Goal: Transaction & Acquisition: Purchase product/service

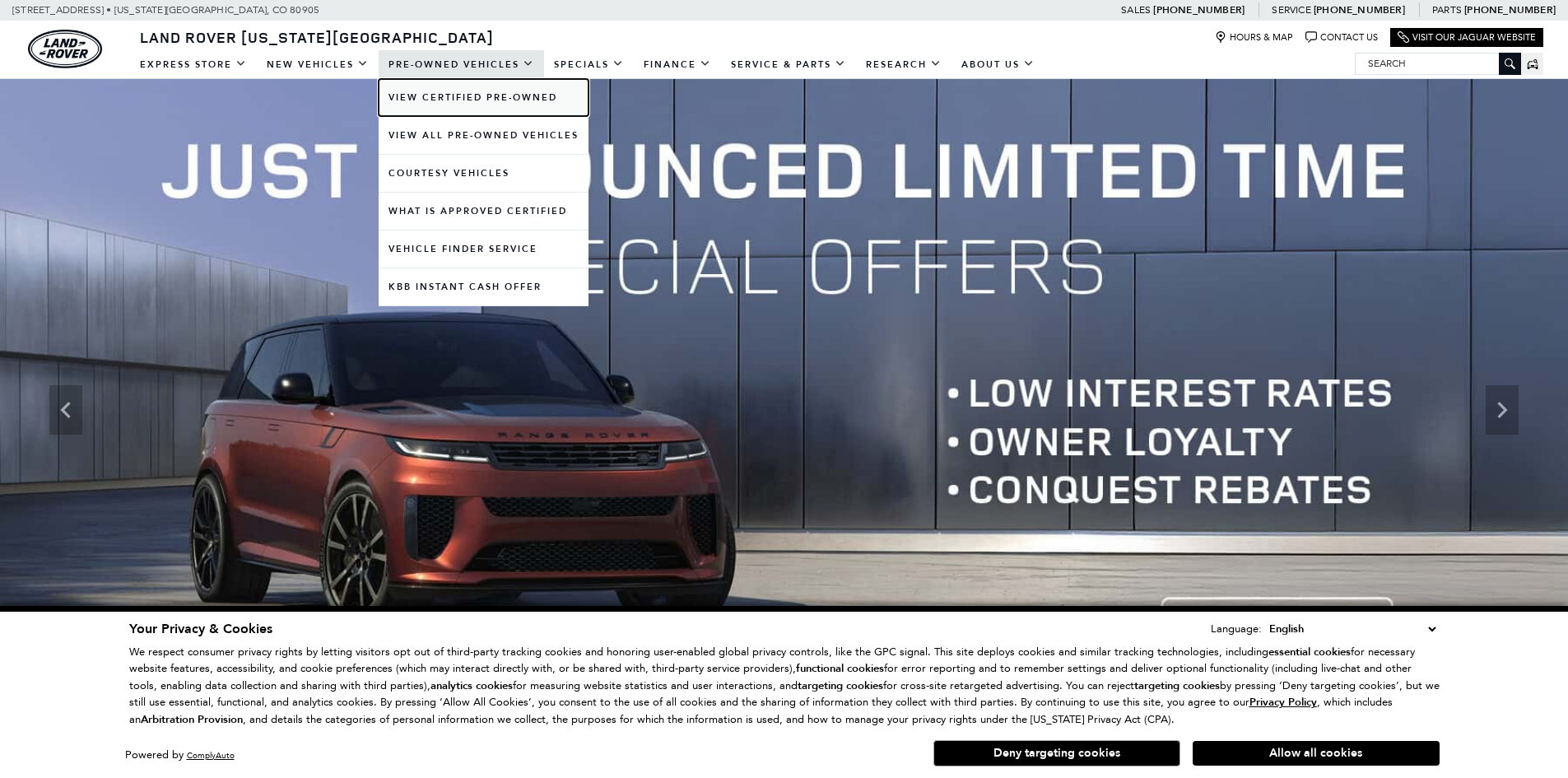
click at [452, 91] on link "View Certified Pre-Owned" at bounding box center [484, 98] width 210 height 38
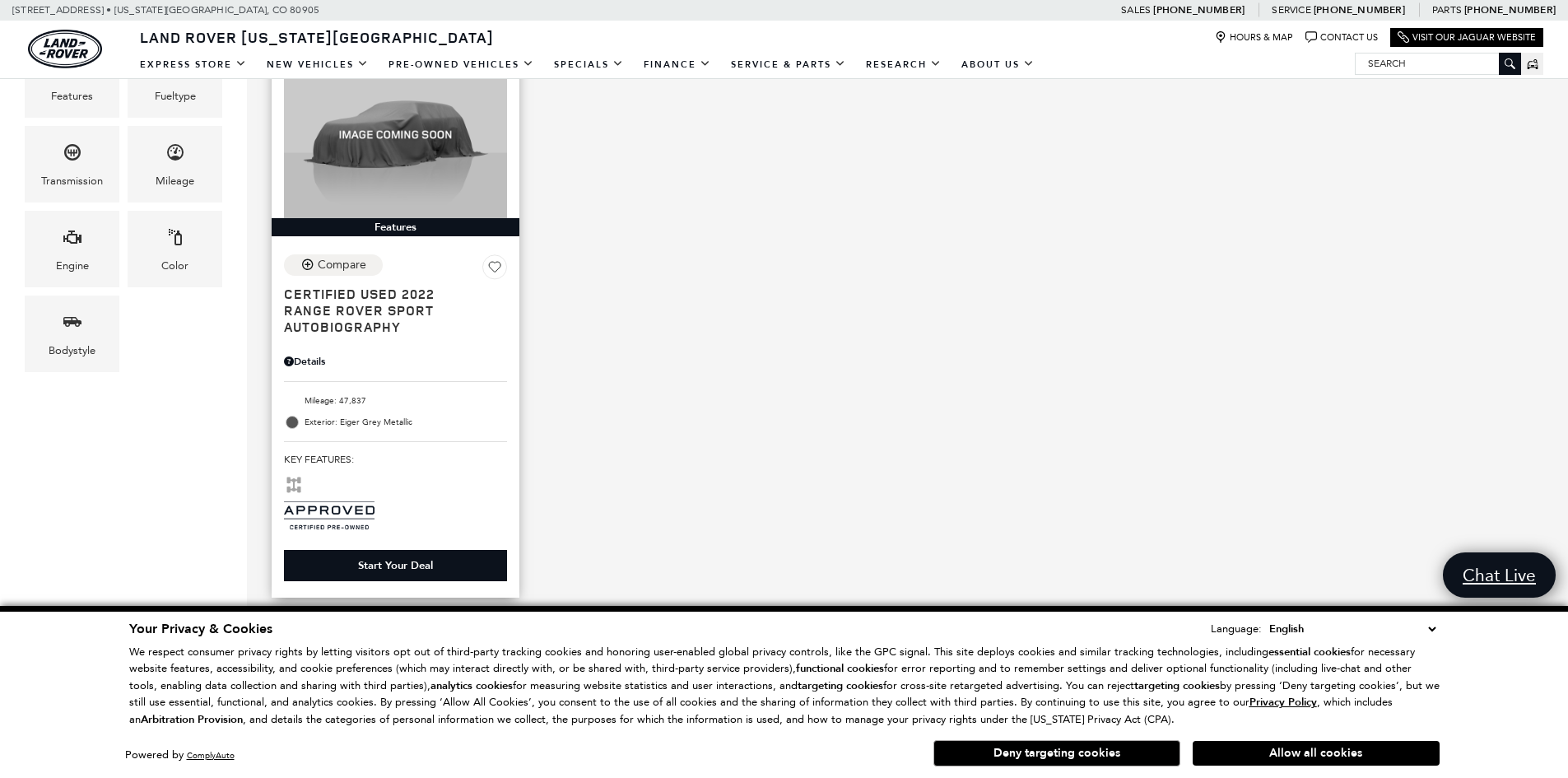
scroll to position [412, 0]
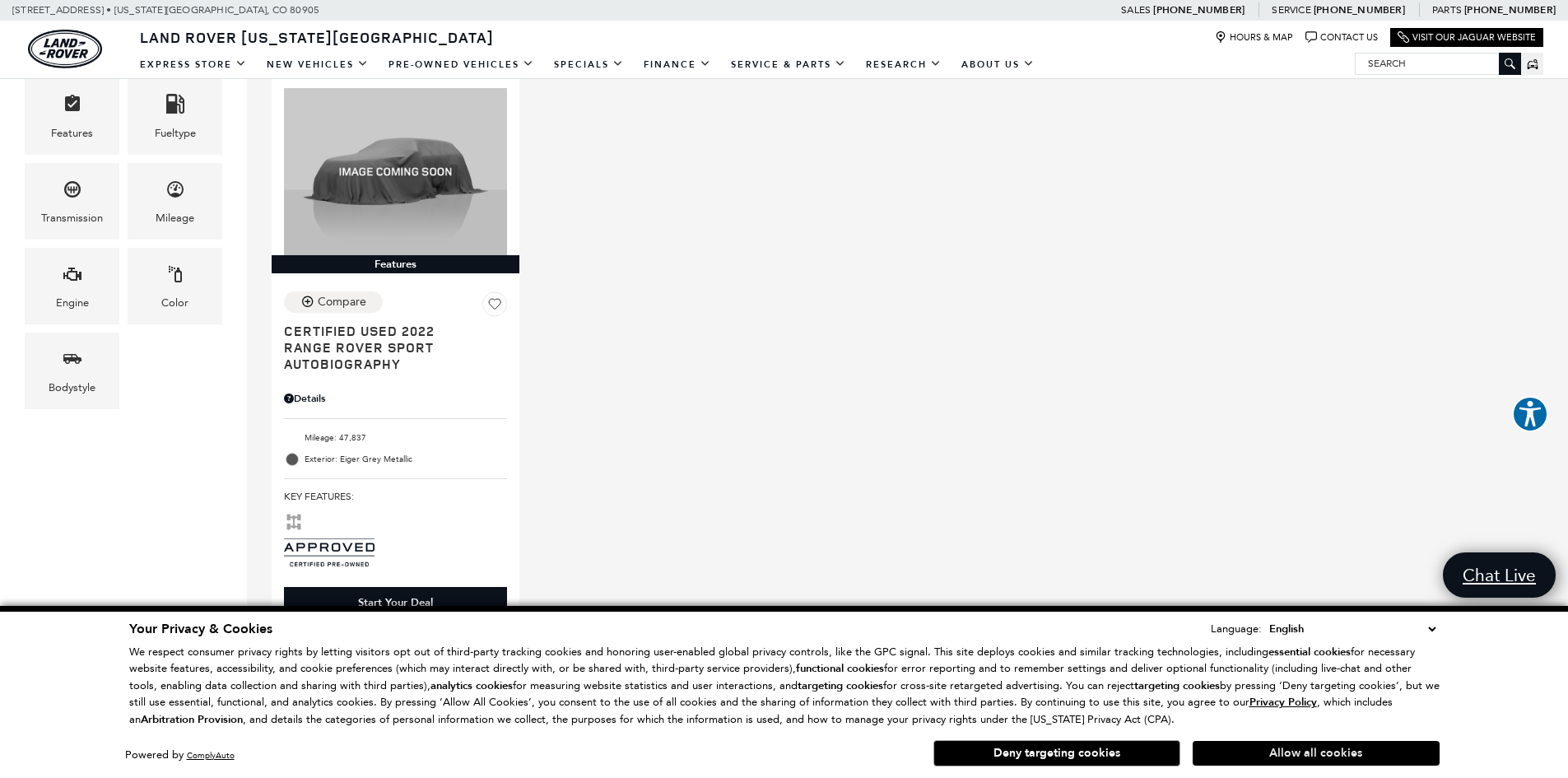
click at [1294, 752] on button "Allow all cookies" at bounding box center [1315, 752] width 247 height 25
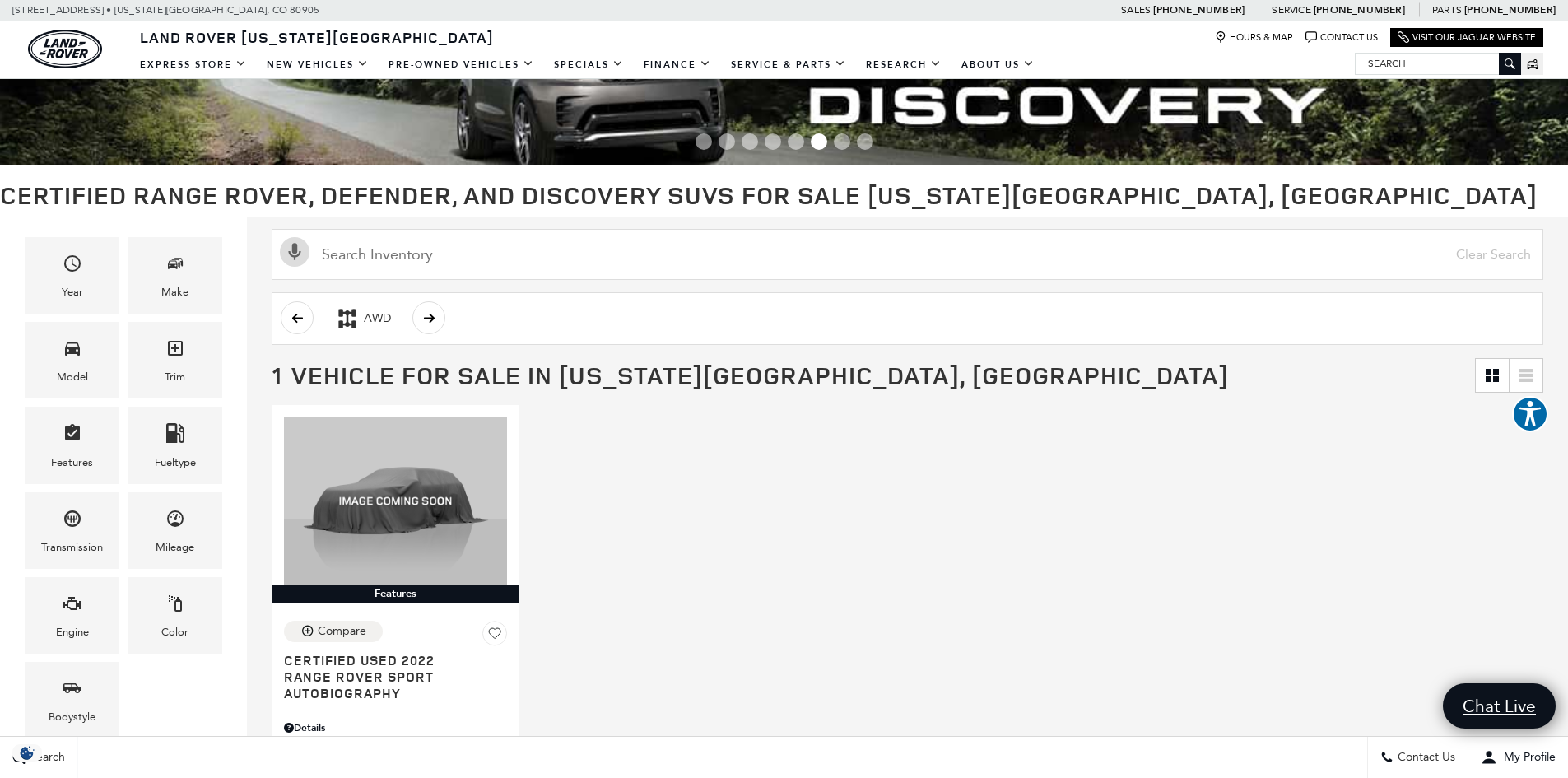
scroll to position [0, 0]
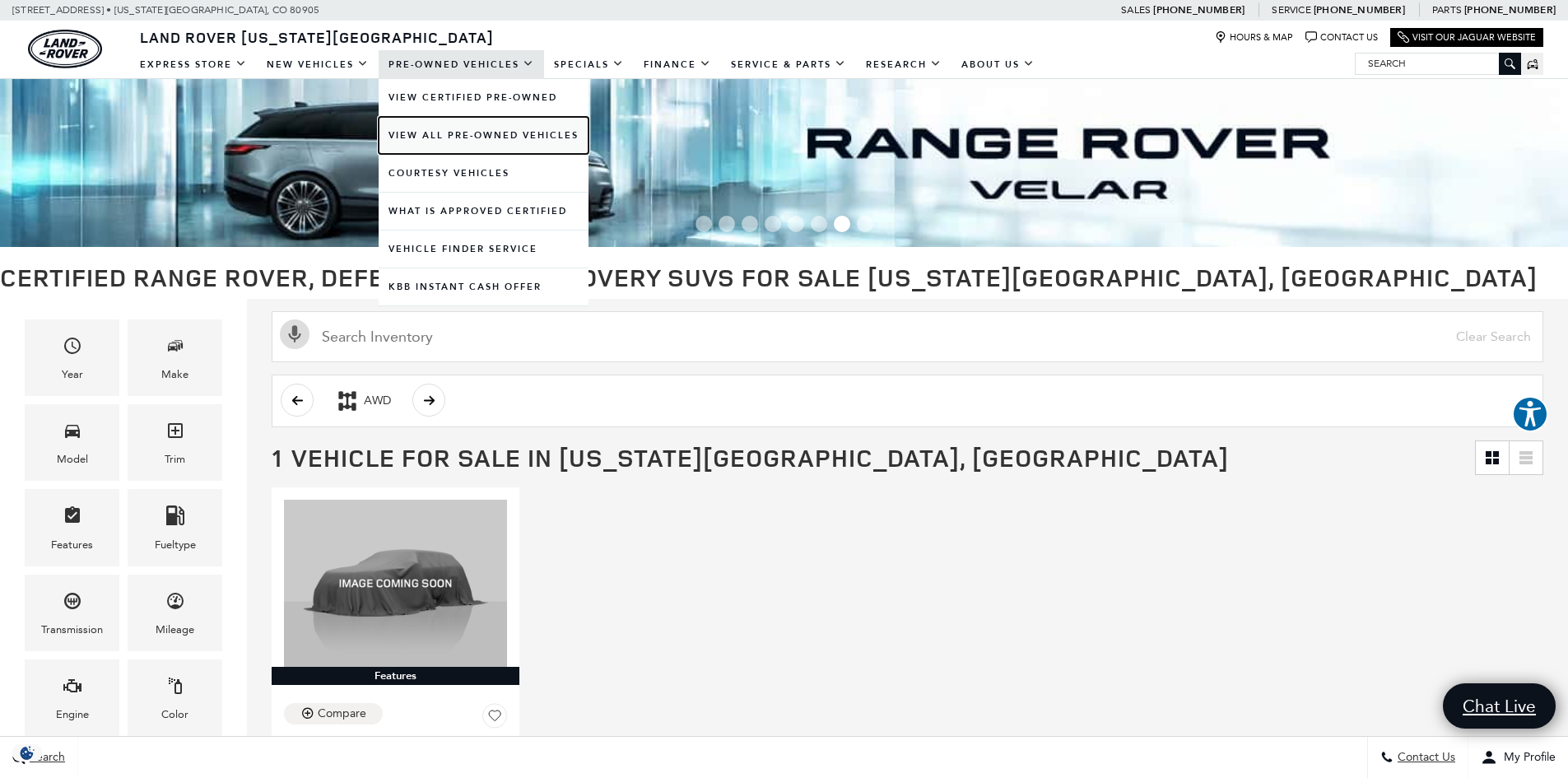
click at [468, 133] on link "View All Pre-Owned Vehicles" at bounding box center [484, 135] width 210 height 38
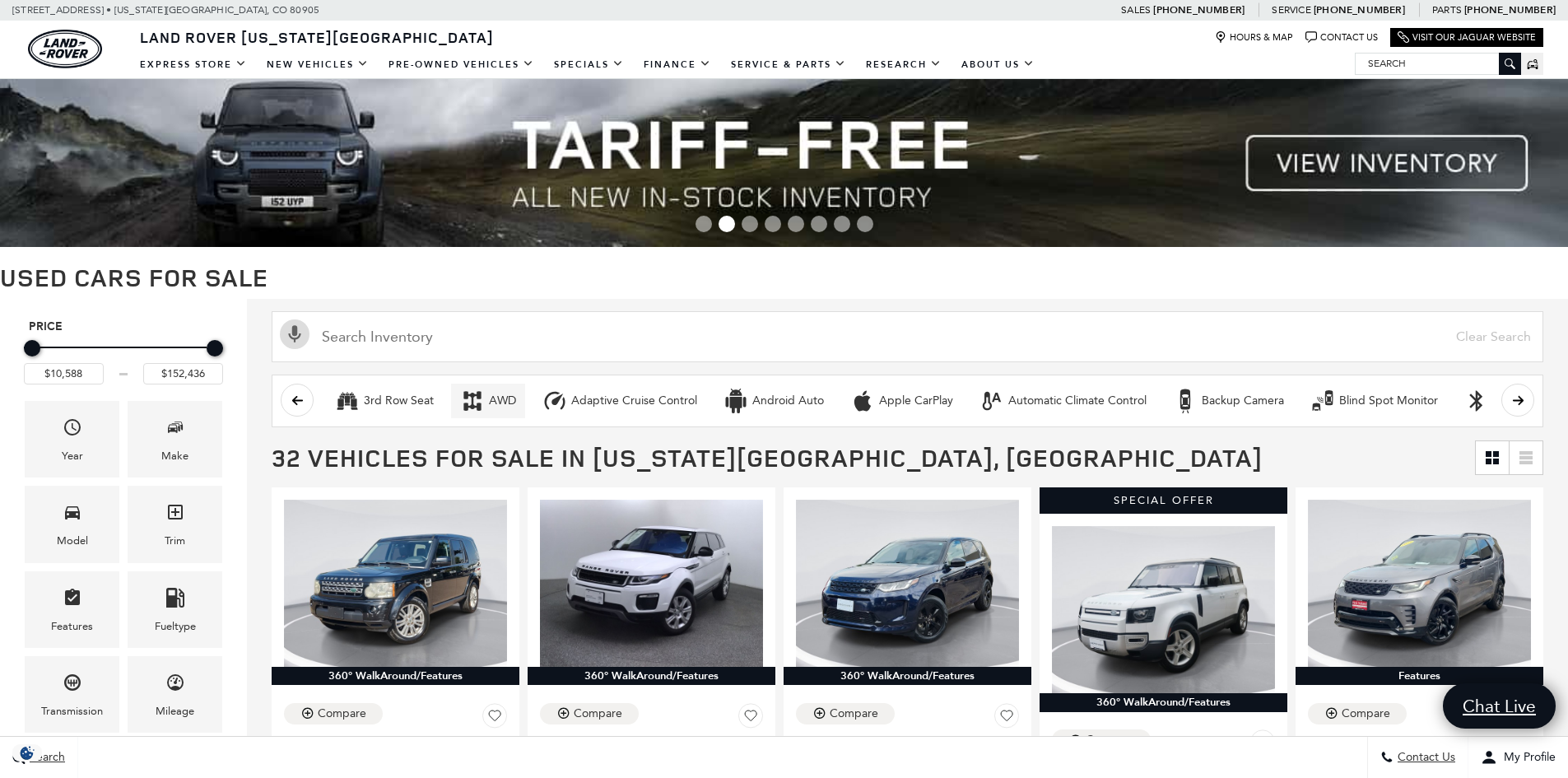
click at [471, 405] on g "AWD" at bounding box center [472, 401] width 18 height 20
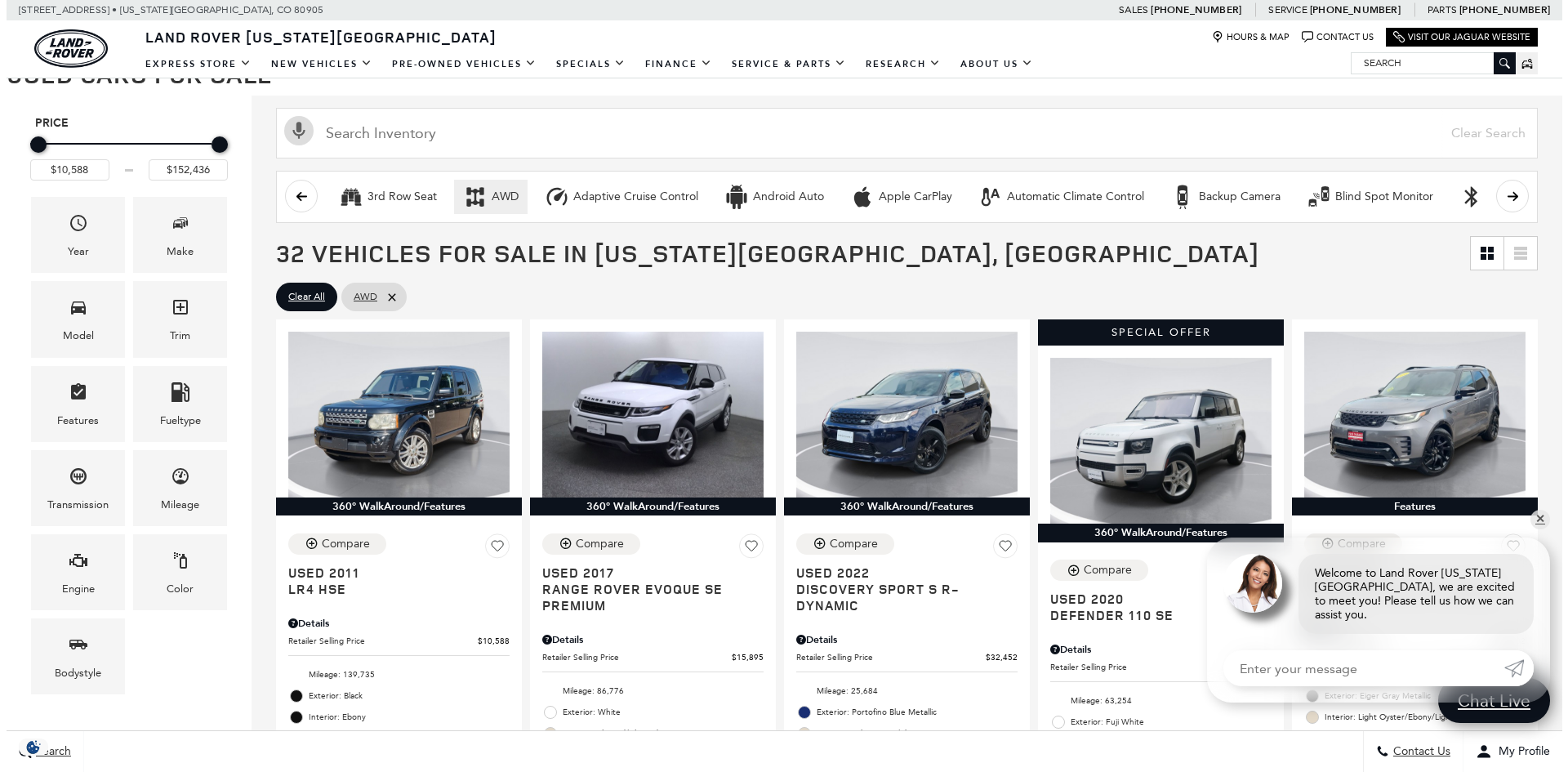
scroll to position [164, 0]
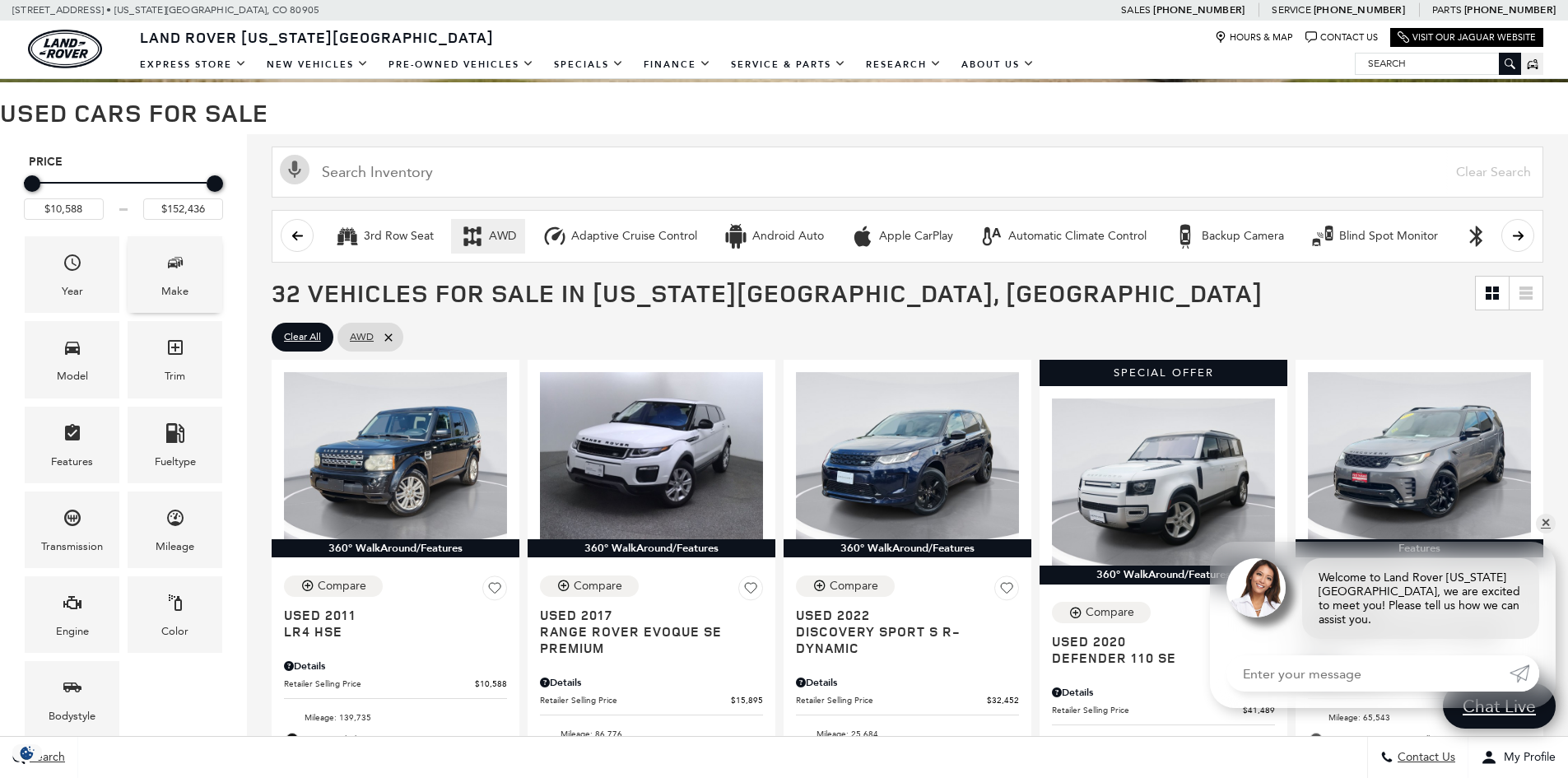
click at [176, 251] on span "Make" at bounding box center [176, 266] width 20 height 34
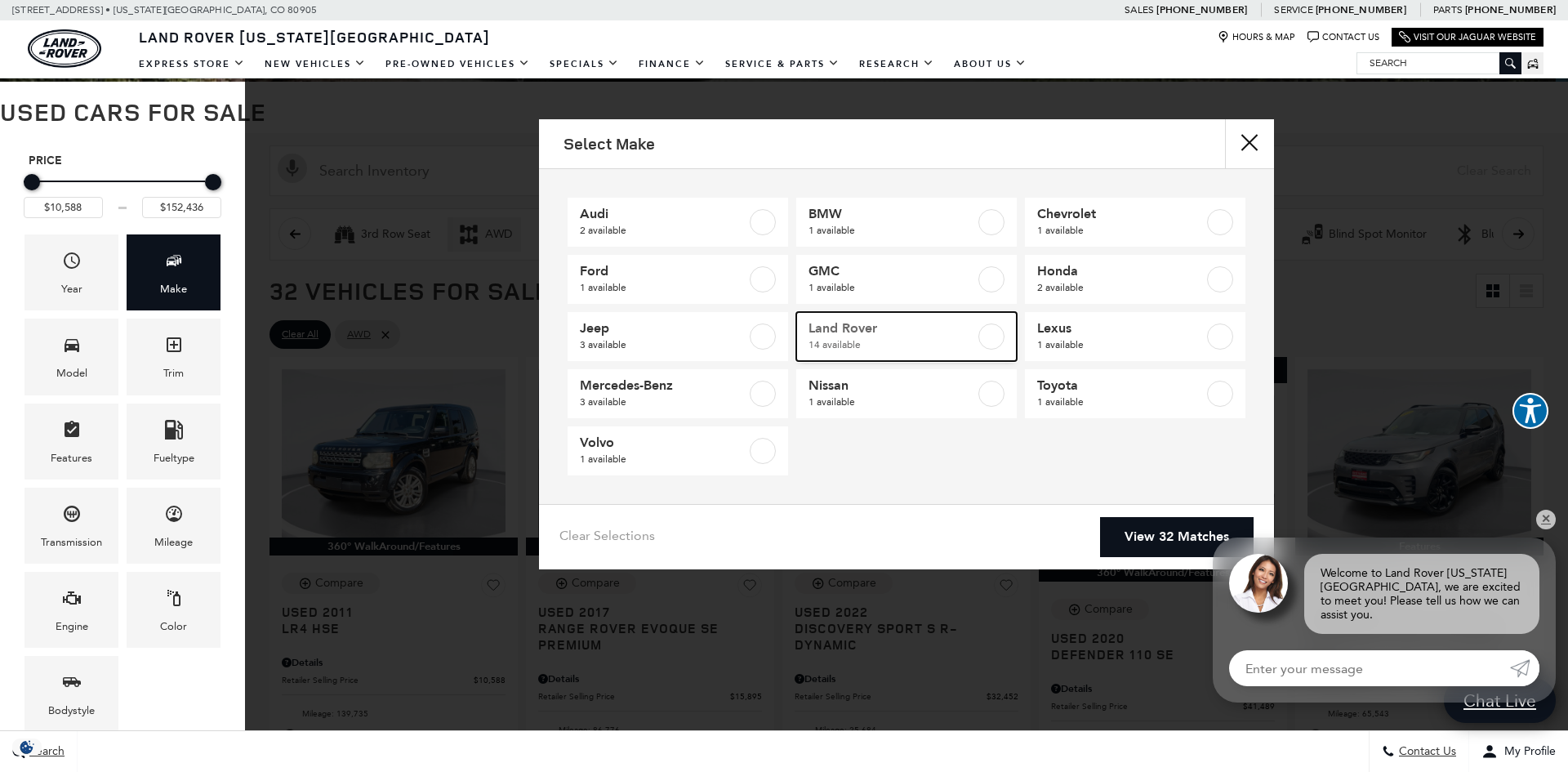
click at [935, 336] on span "Land Rover" at bounding box center [892, 328] width 166 height 17
checkbox input "true"
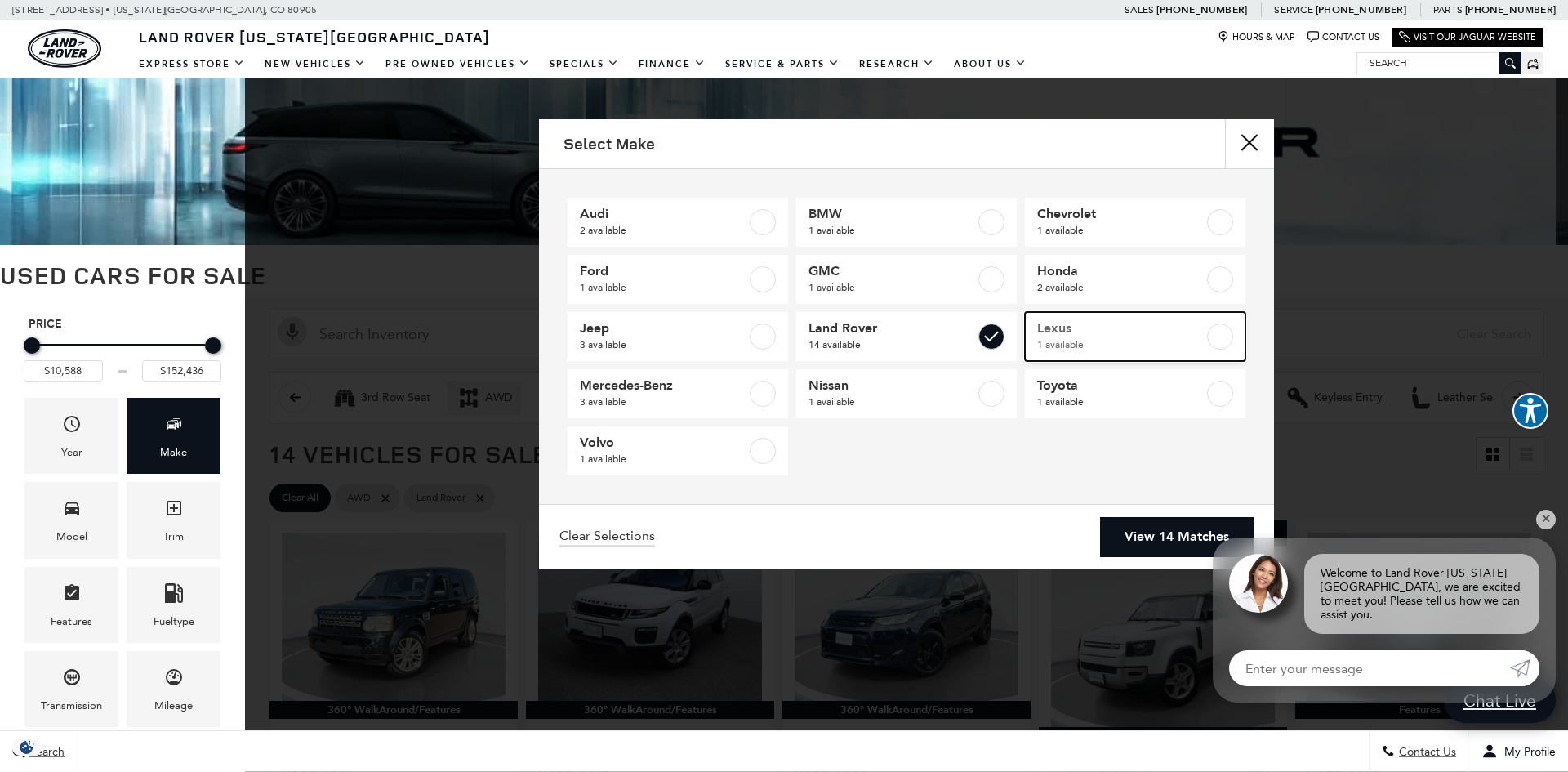
click at [1061, 340] on span "1 available" at bounding box center [1120, 345] width 166 height 17
checkbox input "true"
click at [1086, 392] on span "Toyota" at bounding box center [1120, 385] width 166 height 17
checkbox input "true"
click at [1199, 533] on link "View 16 Matches" at bounding box center [1176, 537] width 154 height 40
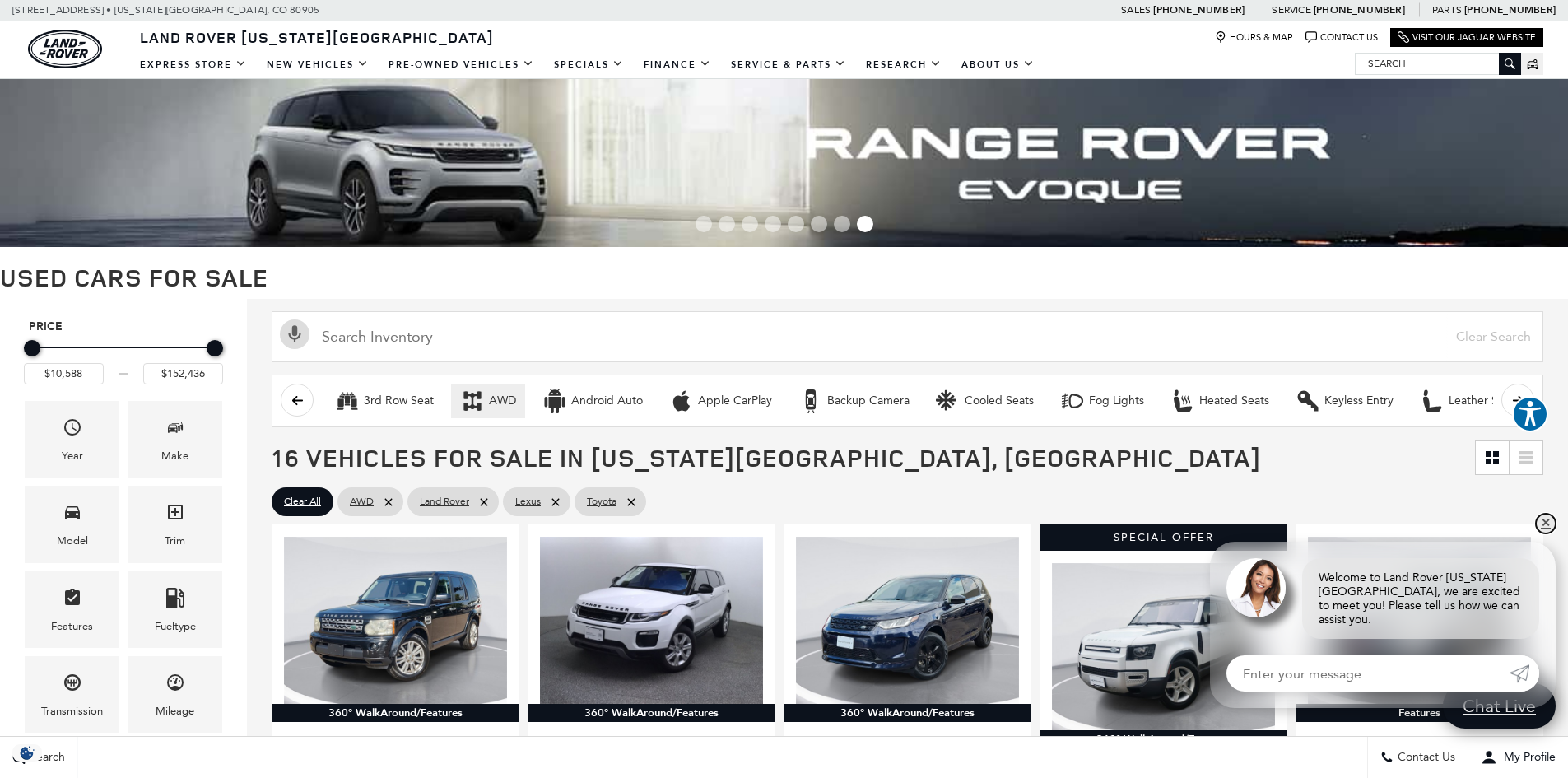
click at [1537, 533] on link "✕" at bounding box center [1545, 523] width 20 height 20
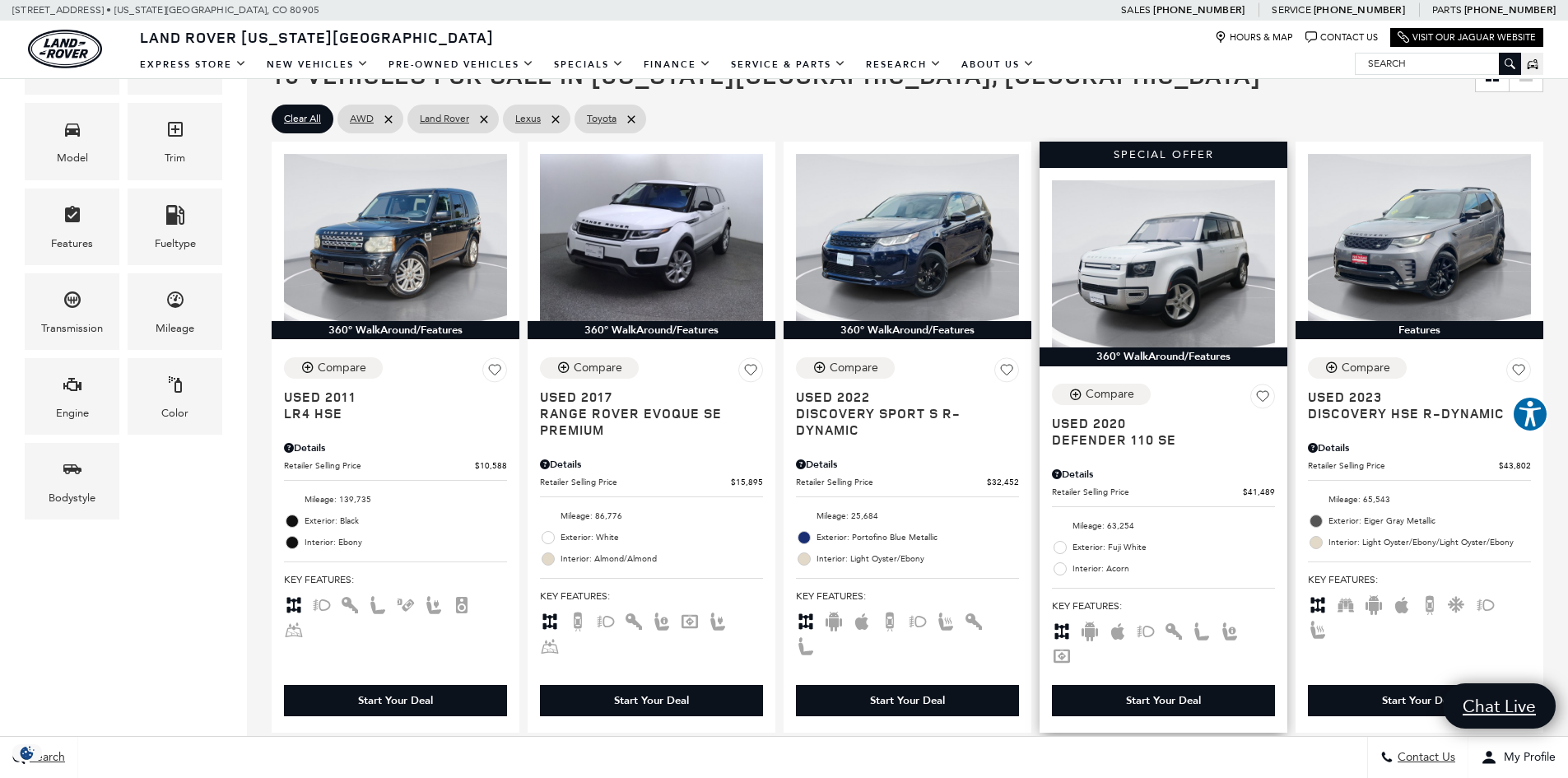
scroll to position [412, 0]
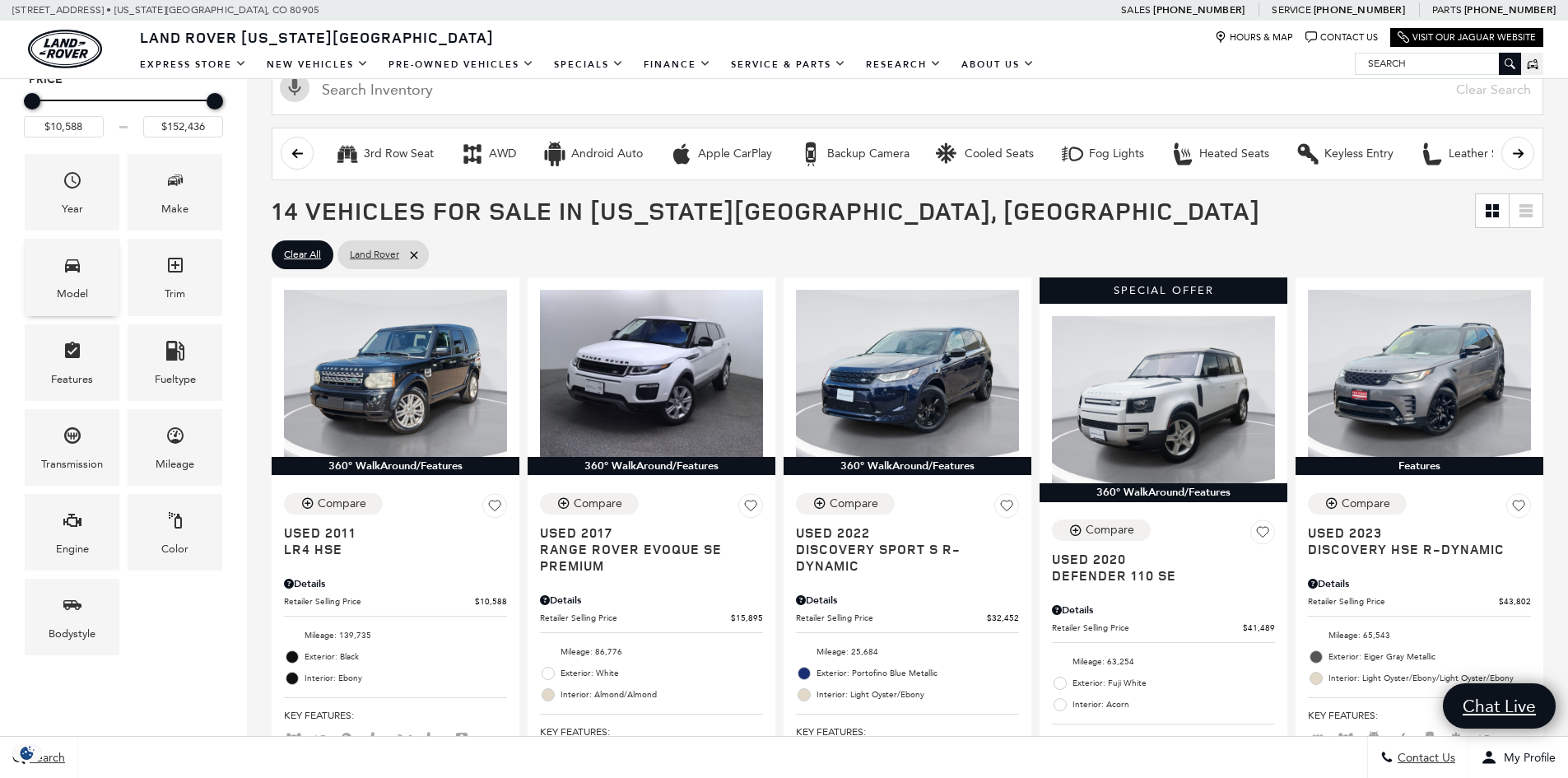
click at [58, 280] on div "Model" at bounding box center [72, 277] width 95 height 77
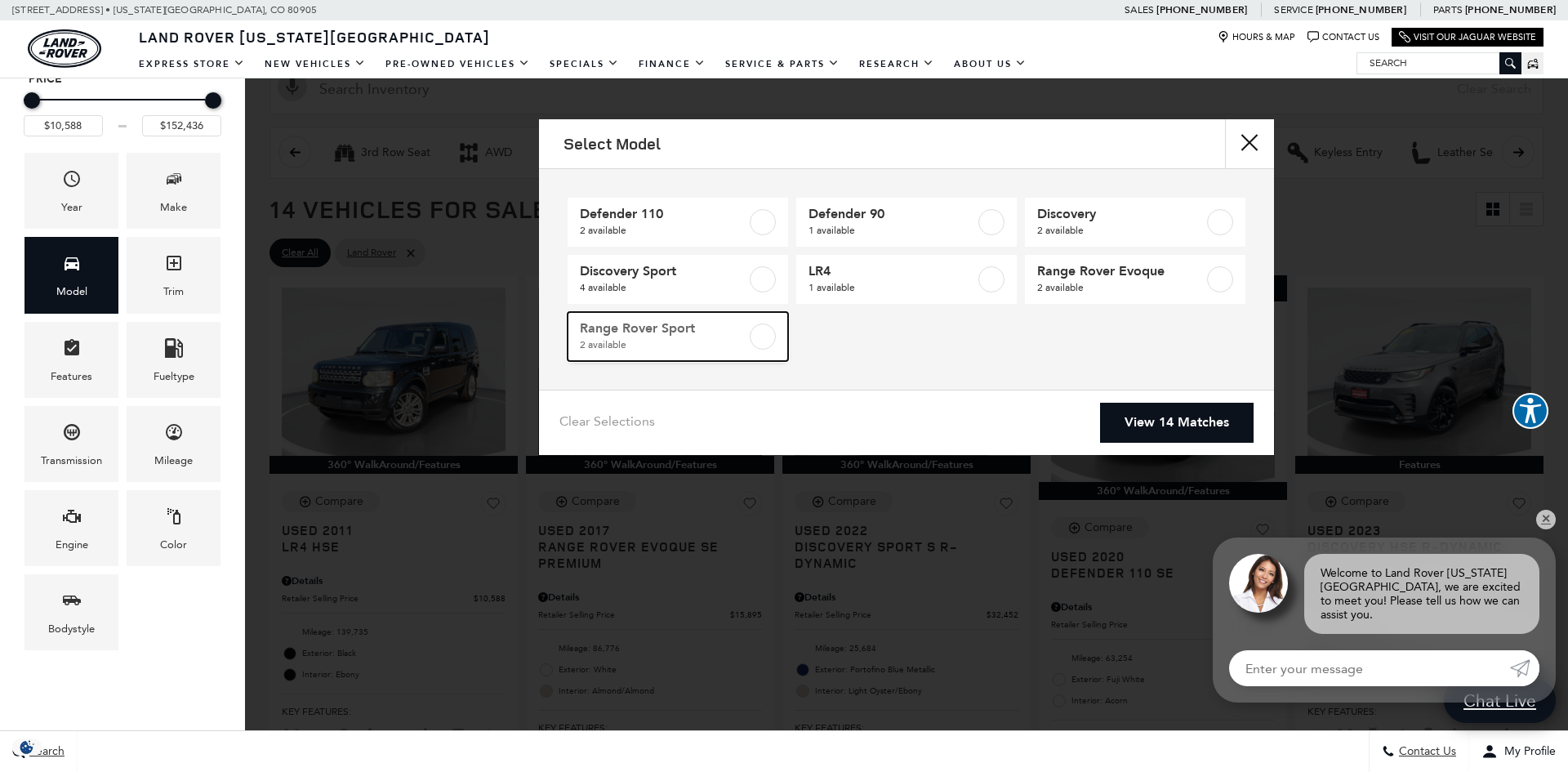
click at [775, 332] on label at bounding box center [762, 336] width 26 height 26
type input "$152,436"
checkbox input "true"
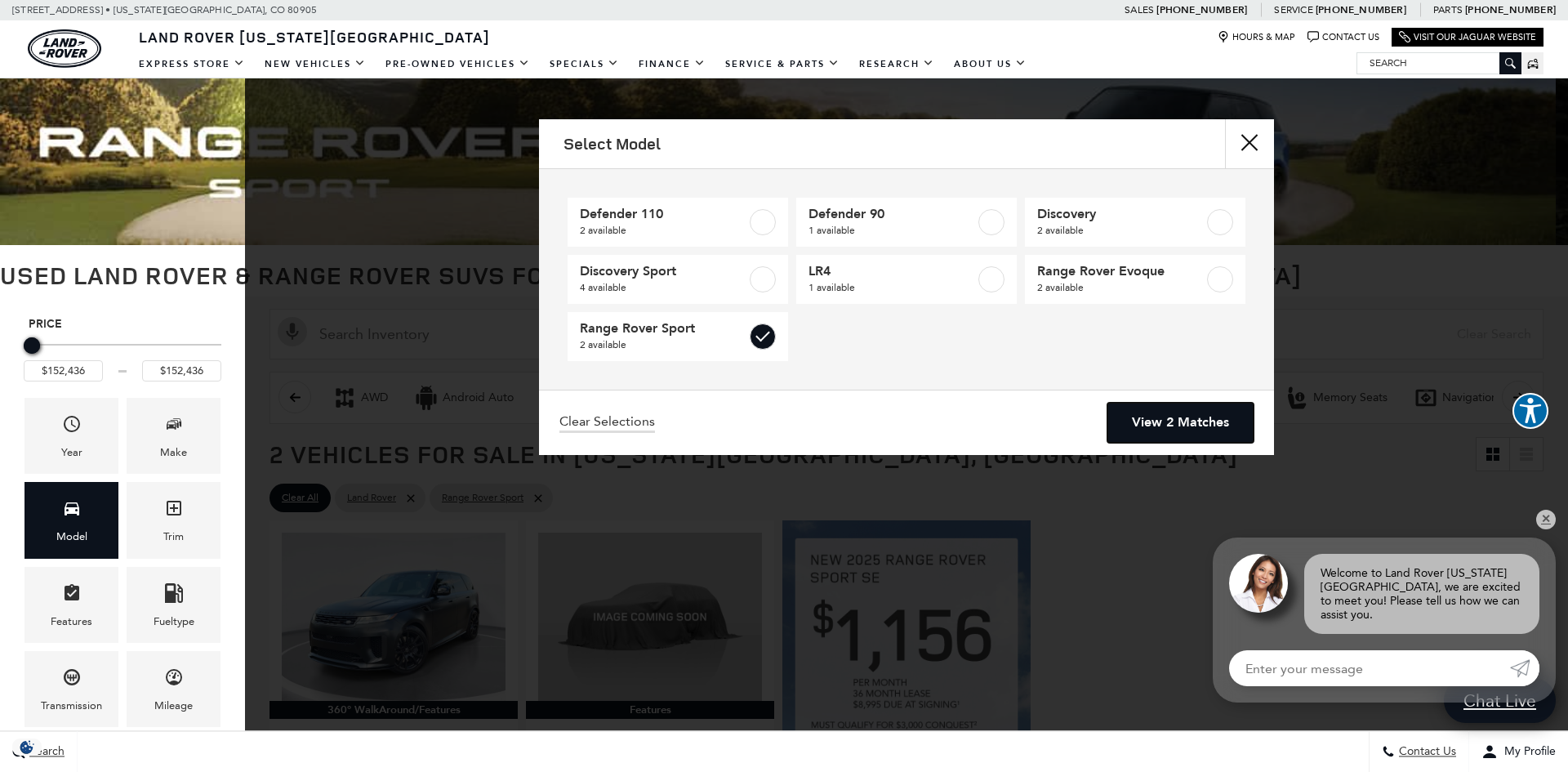
click at [1179, 428] on link "View 2 Matches" at bounding box center [1180, 422] width 146 height 40
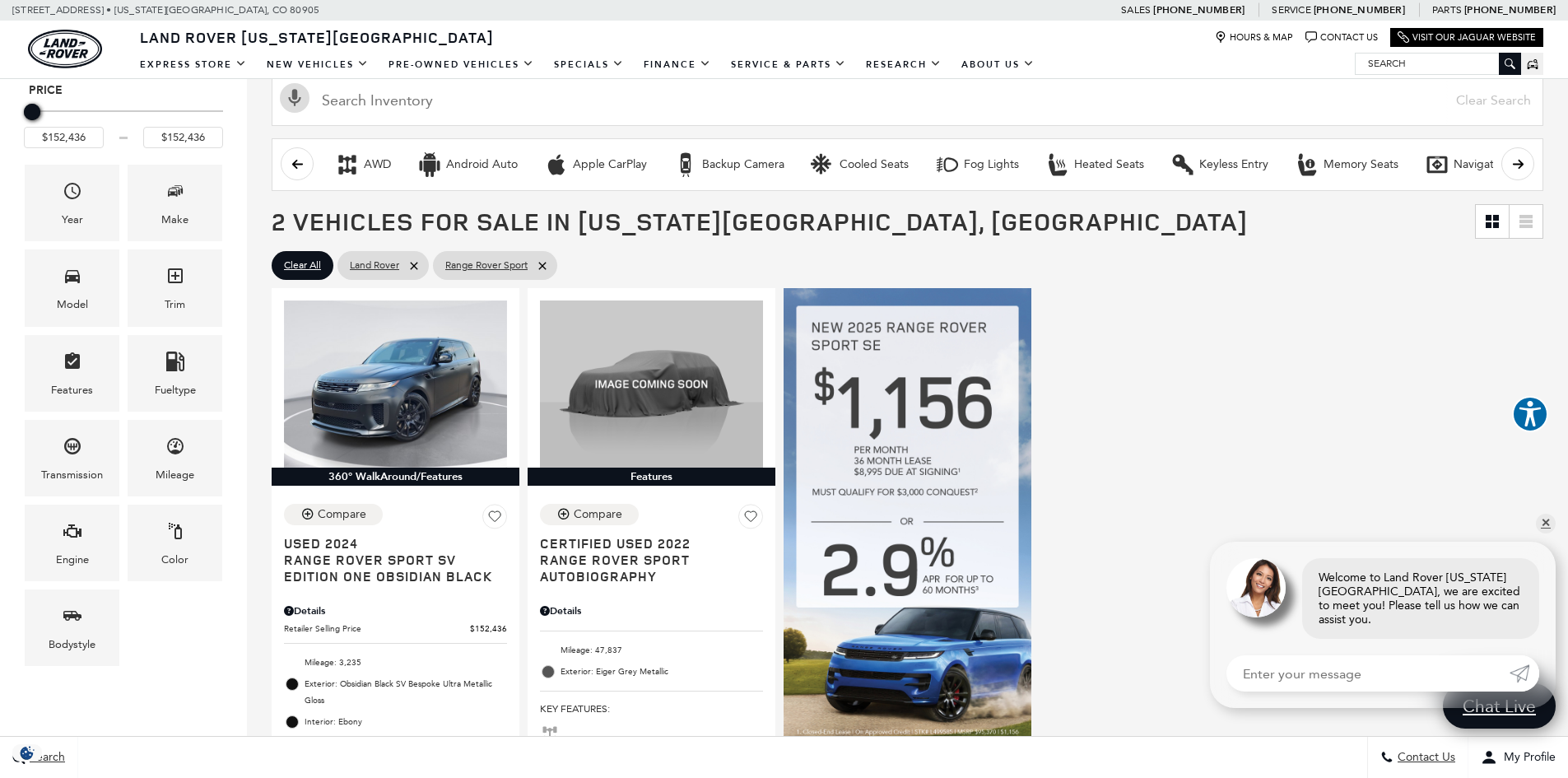
scroll to position [330, 0]
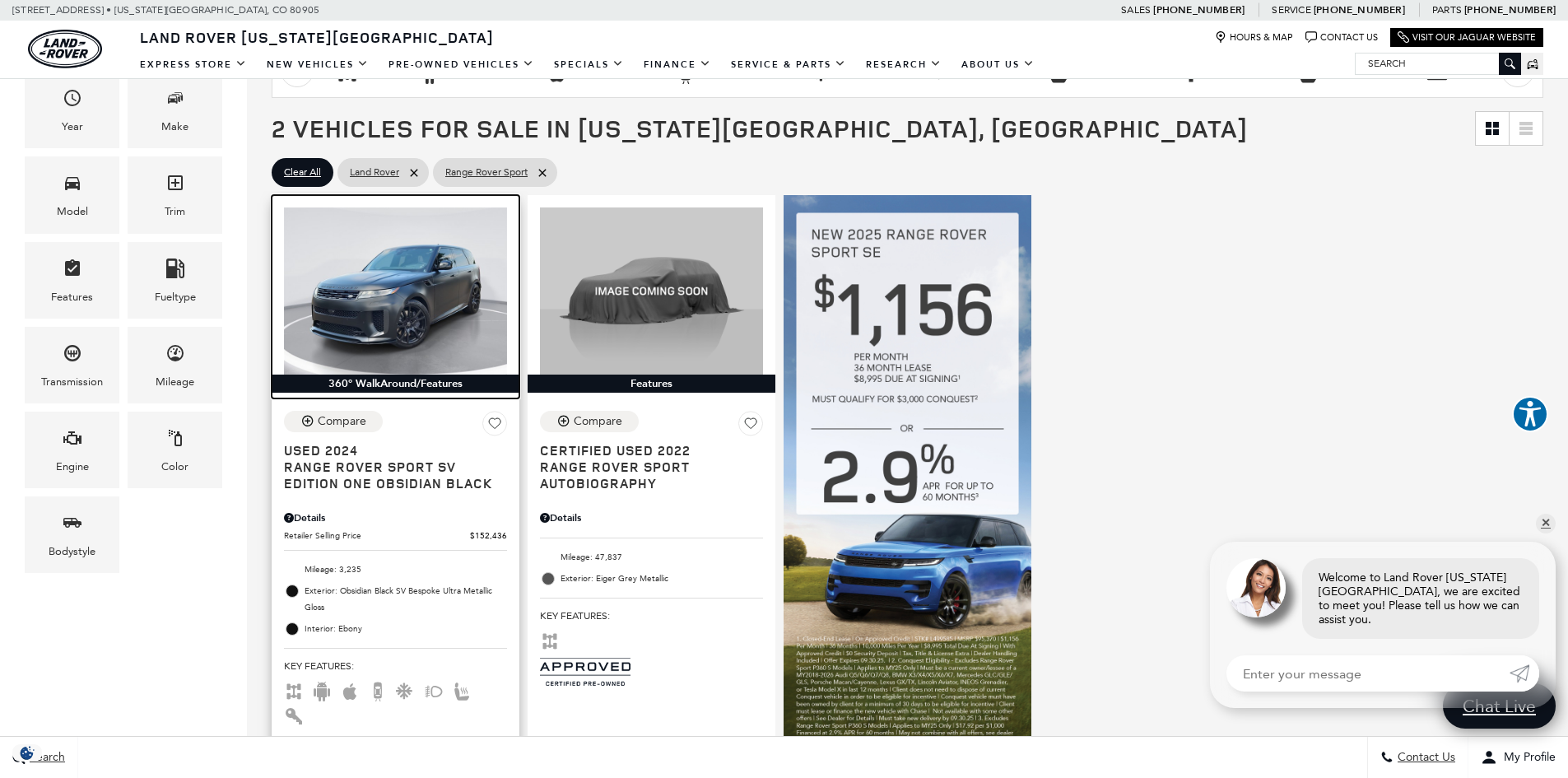
click at [396, 263] on img at bounding box center [396, 290] width 223 height 167
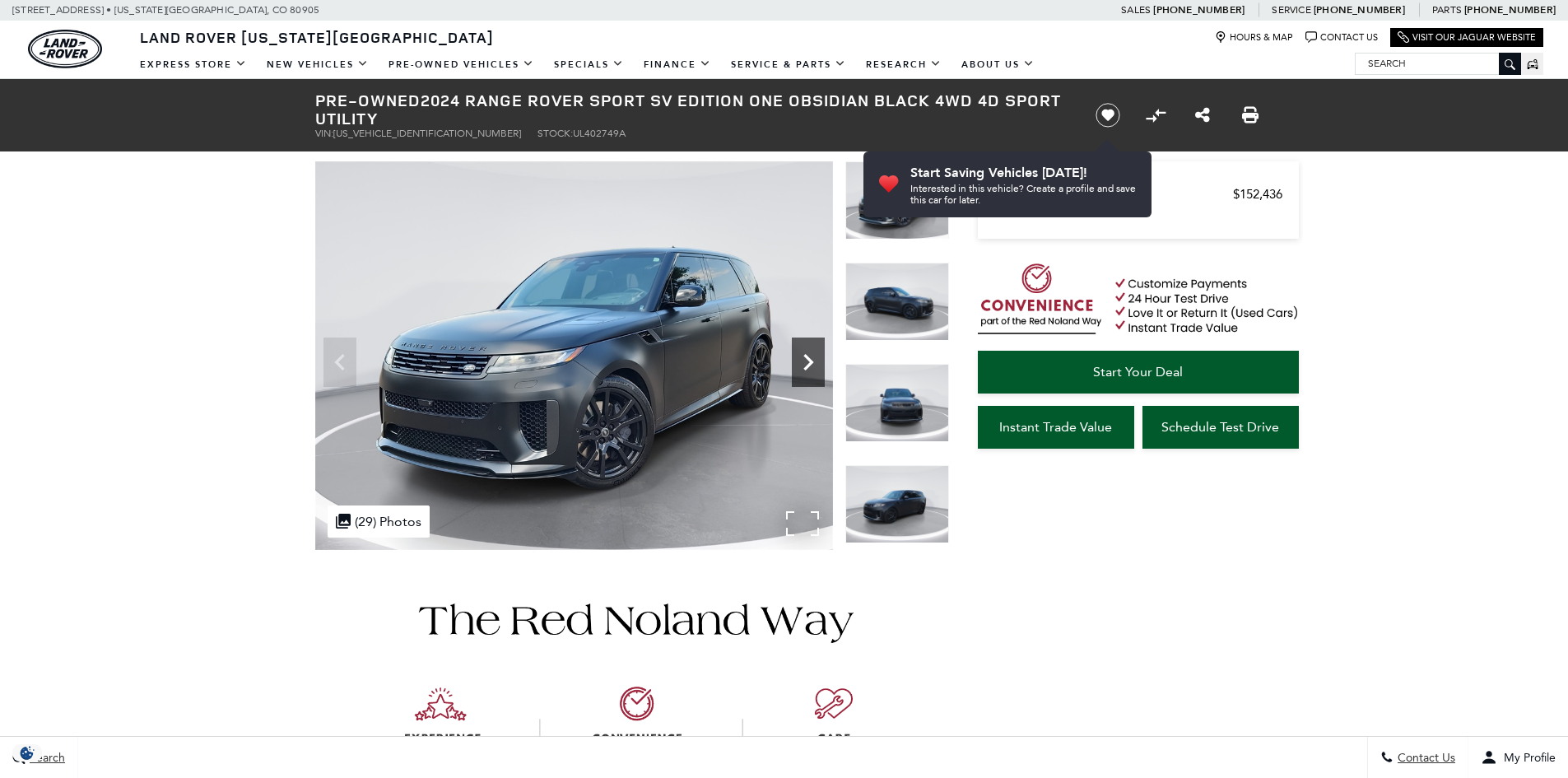
click at [803, 347] on icon "Next" at bounding box center [807, 361] width 33 height 33
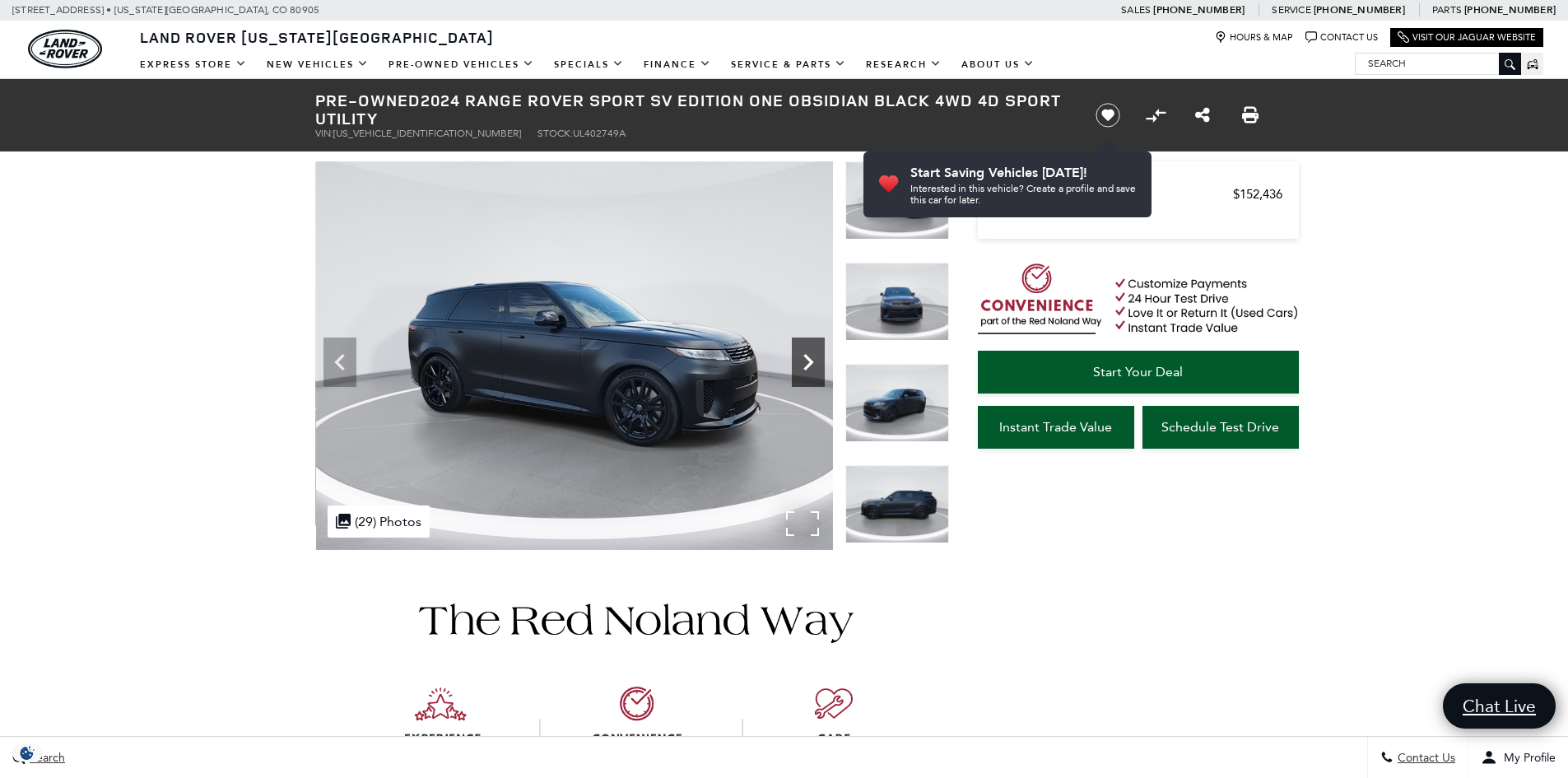
click at [805, 347] on icon "Next" at bounding box center [807, 361] width 33 height 33
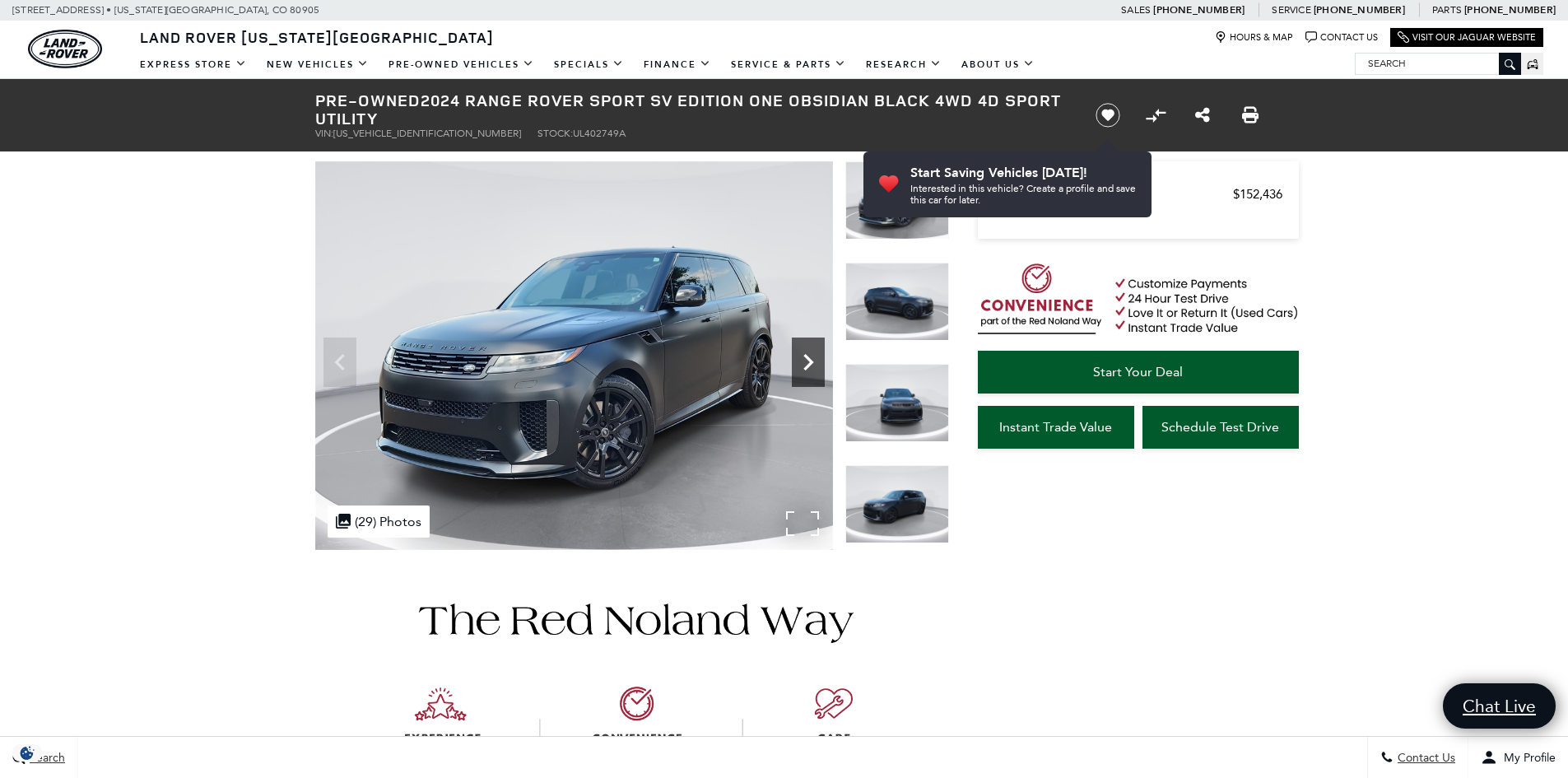
click at [805, 347] on icon "Next" at bounding box center [807, 361] width 33 height 33
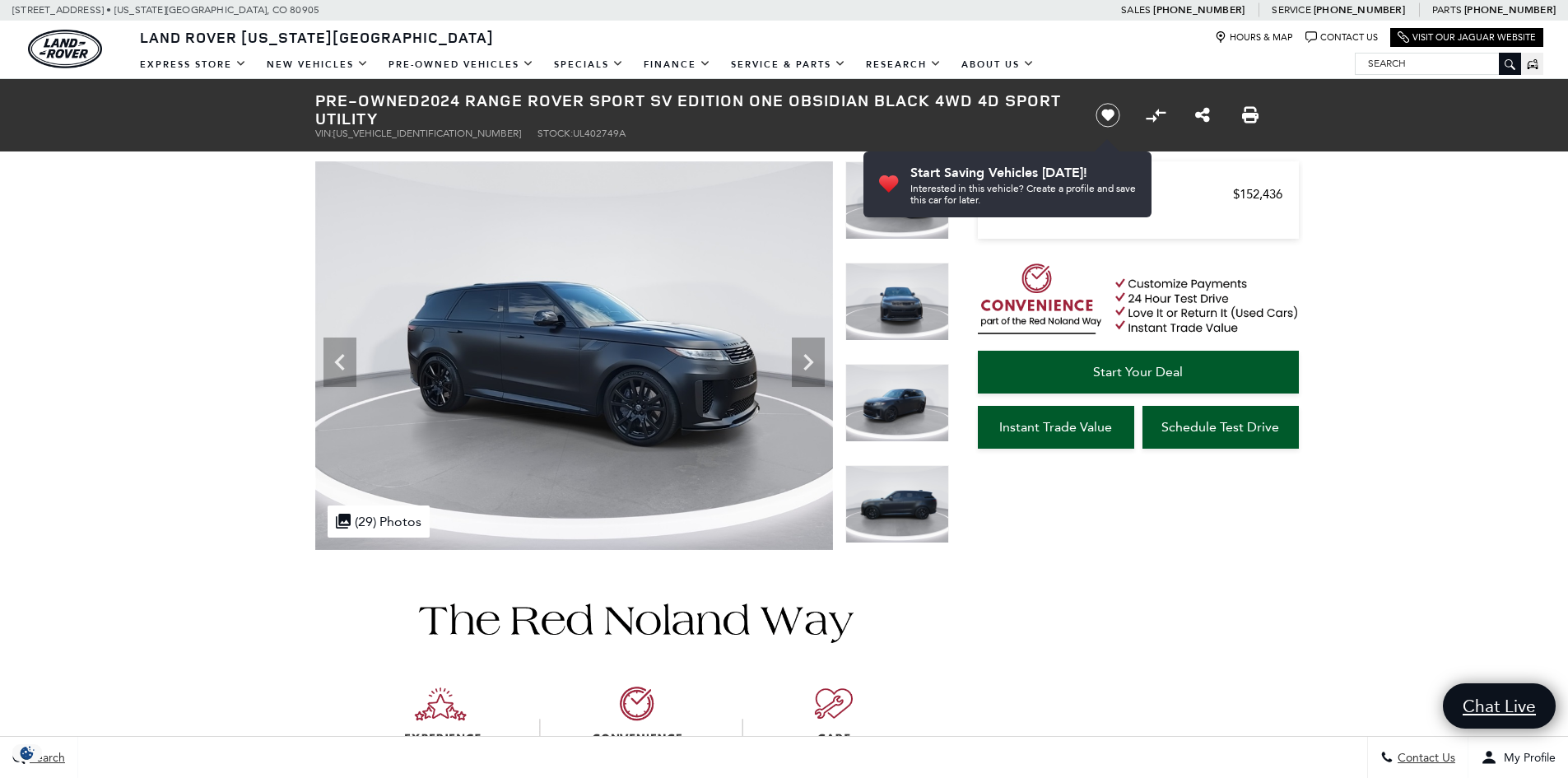
click at [909, 305] on img at bounding box center [896, 301] width 104 height 78
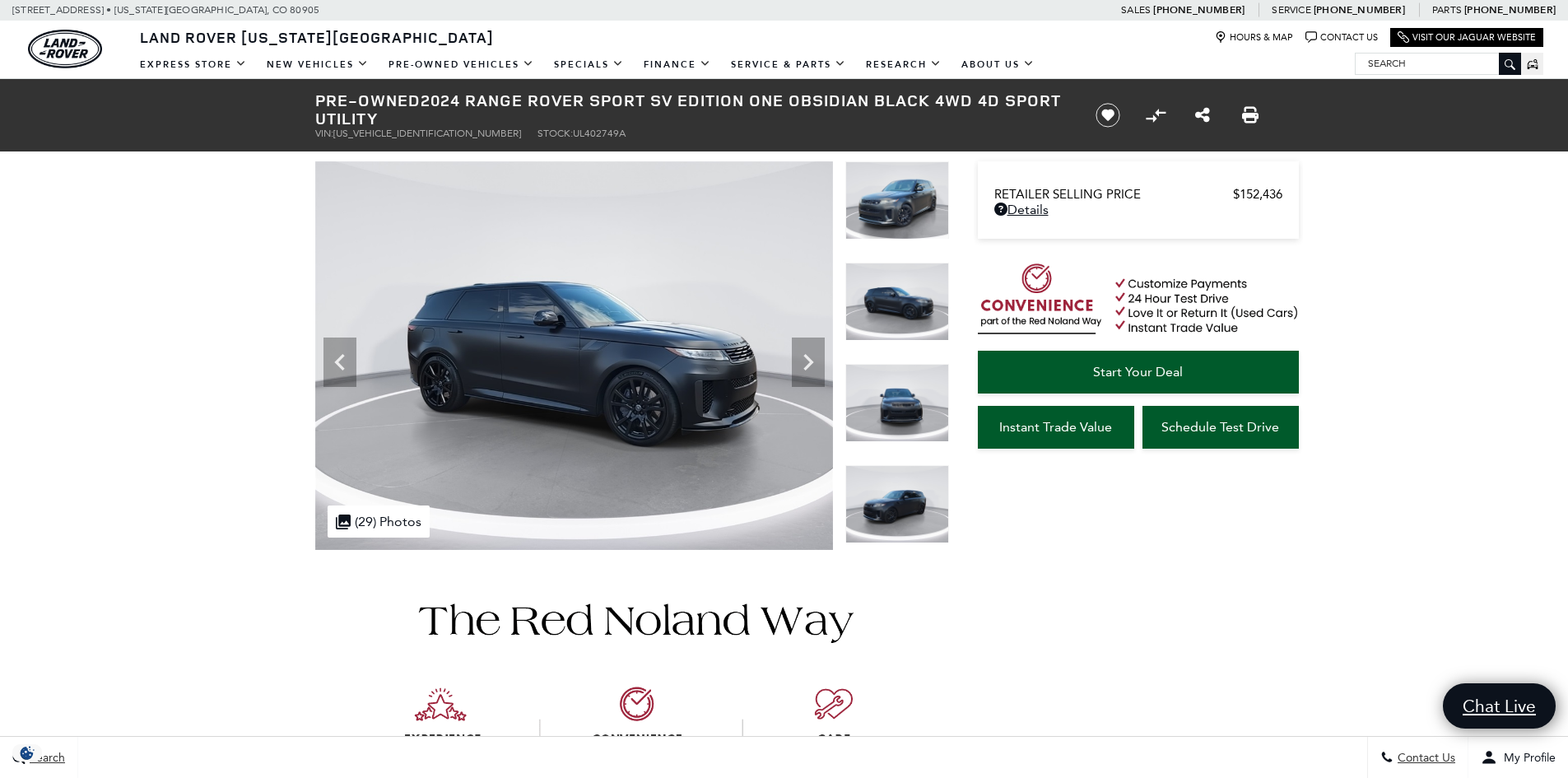
click at [934, 515] on img at bounding box center [896, 504] width 104 height 78
click at [914, 500] on img at bounding box center [896, 504] width 104 height 78
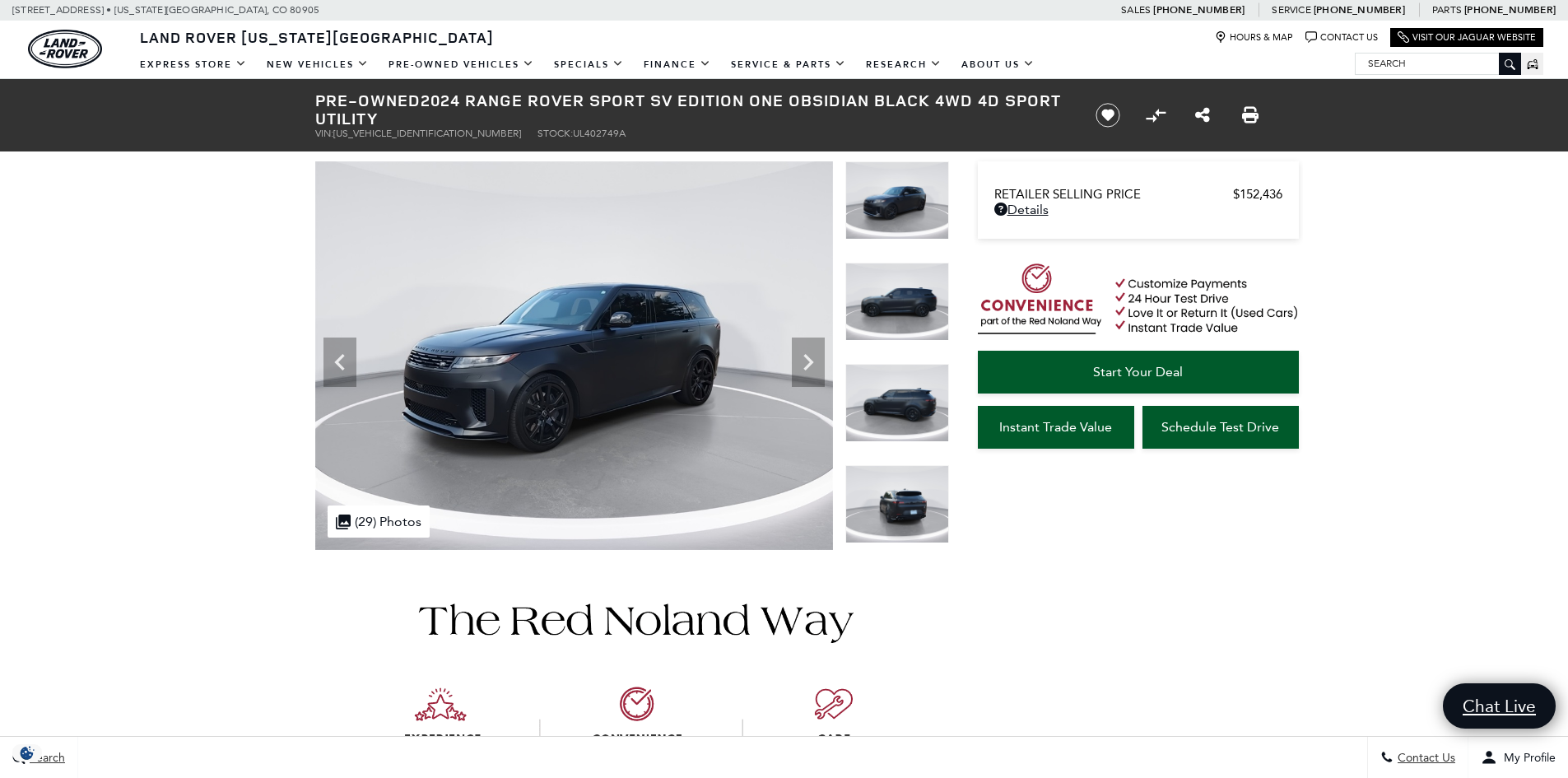
click at [919, 518] on img at bounding box center [896, 504] width 104 height 78
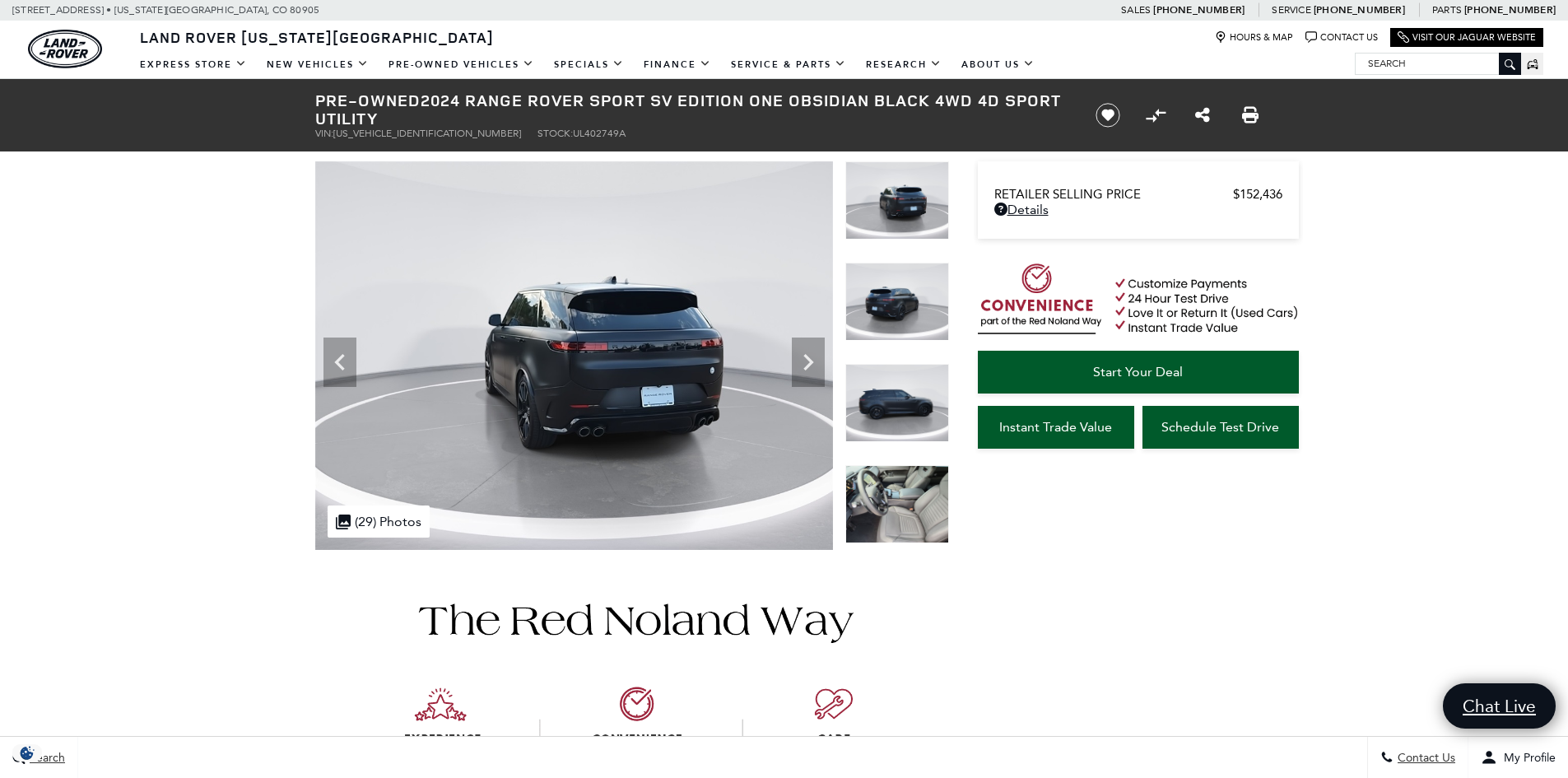
click at [920, 519] on img at bounding box center [896, 504] width 104 height 78
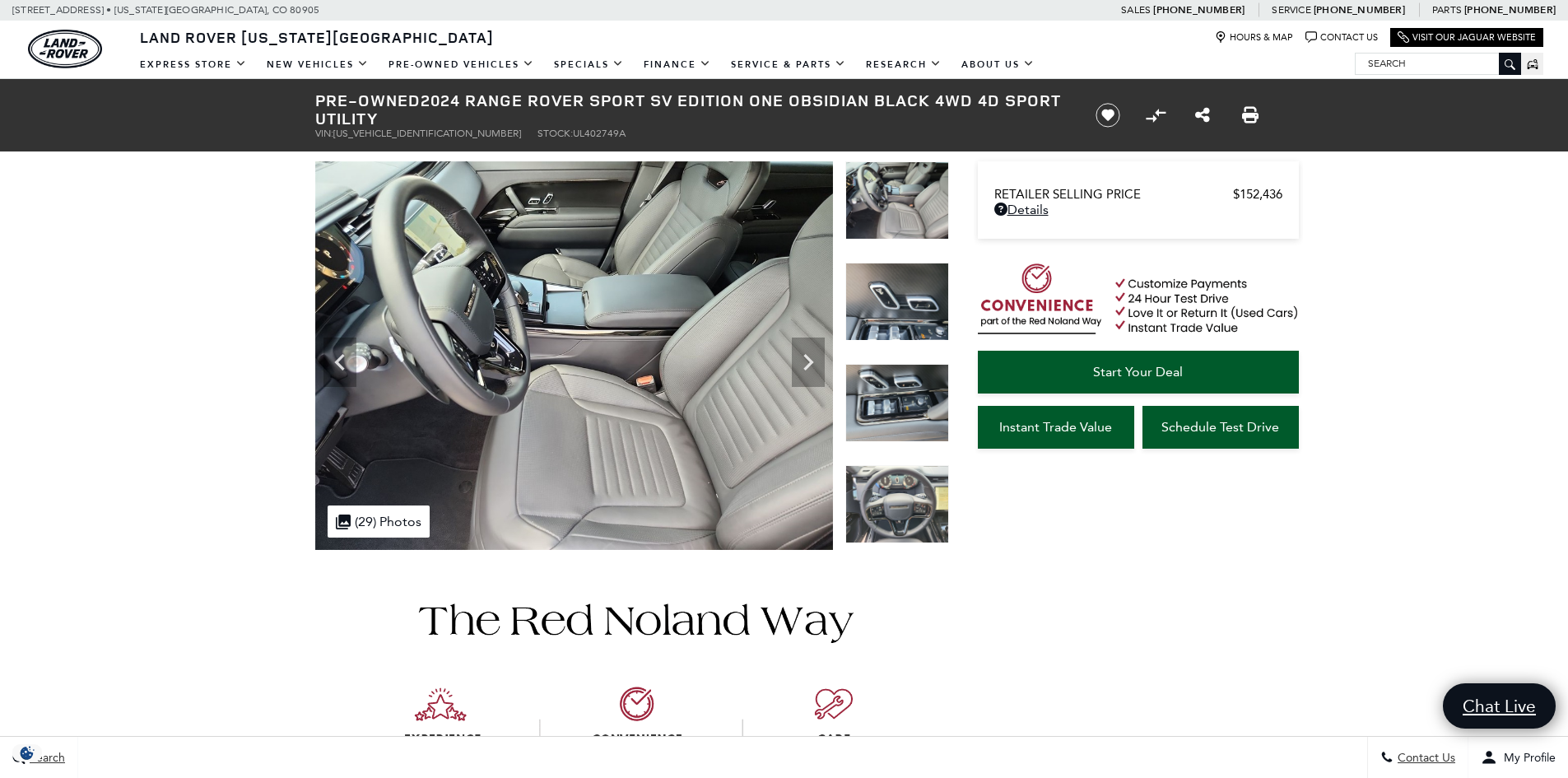
click at [906, 498] on img at bounding box center [896, 504] width 104 height 78
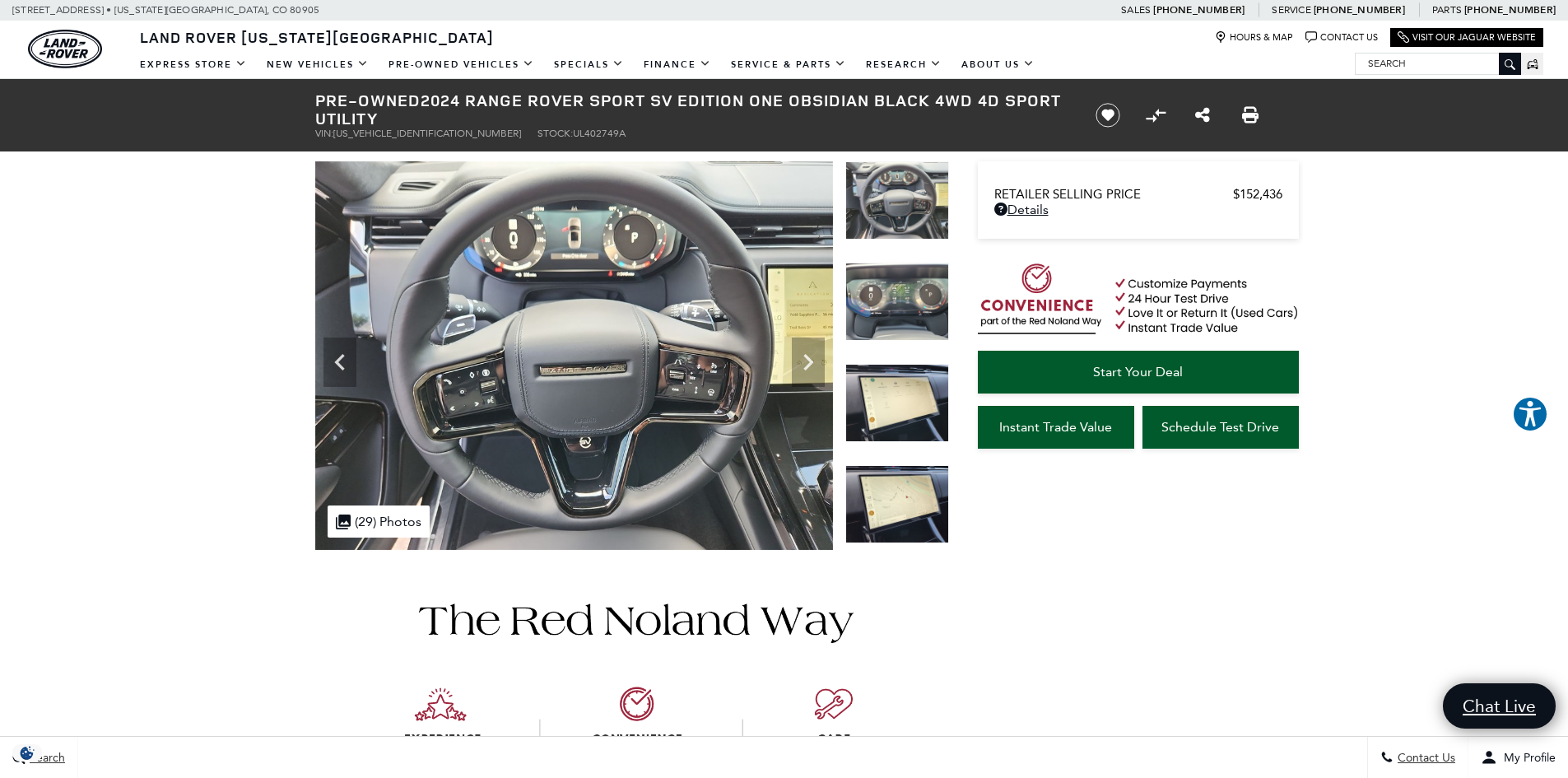
click at [921, 502] on img at bounding box center [896, 504] width 104 height 78
